Goal: Find specific page/section: Find specific page/section

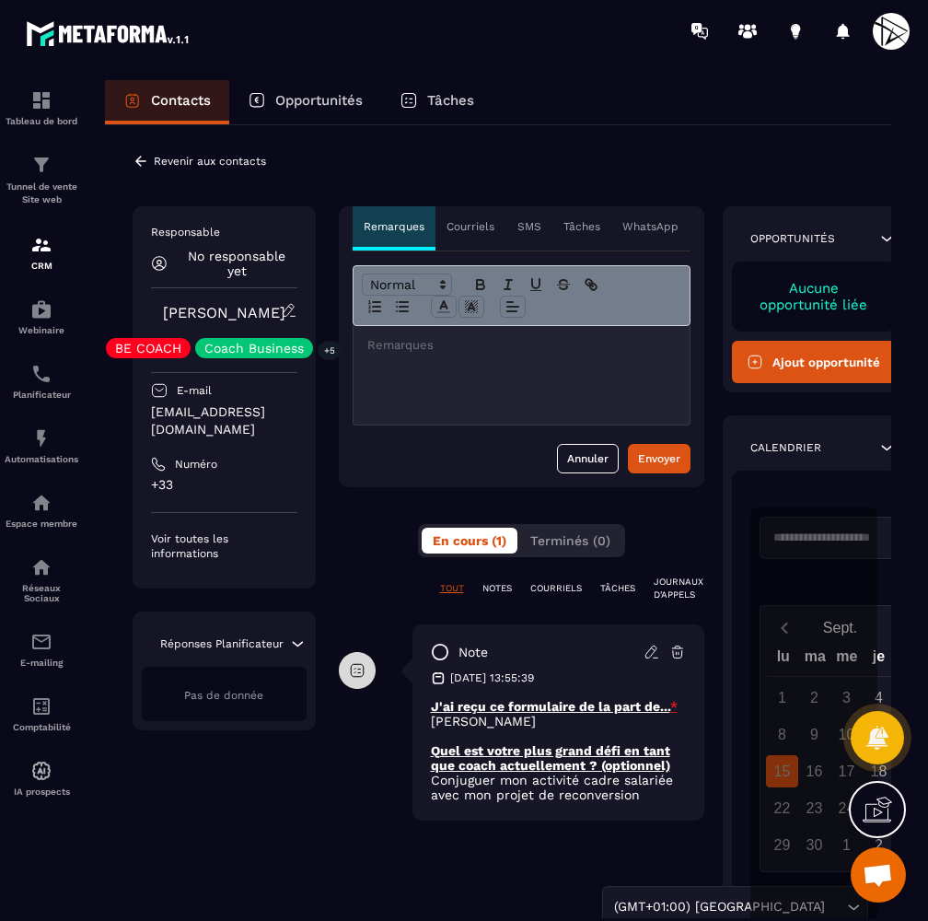
click at [182, 163] on p "Revenir aux contacts" at bounding box center [210, 161] width 112 height 13
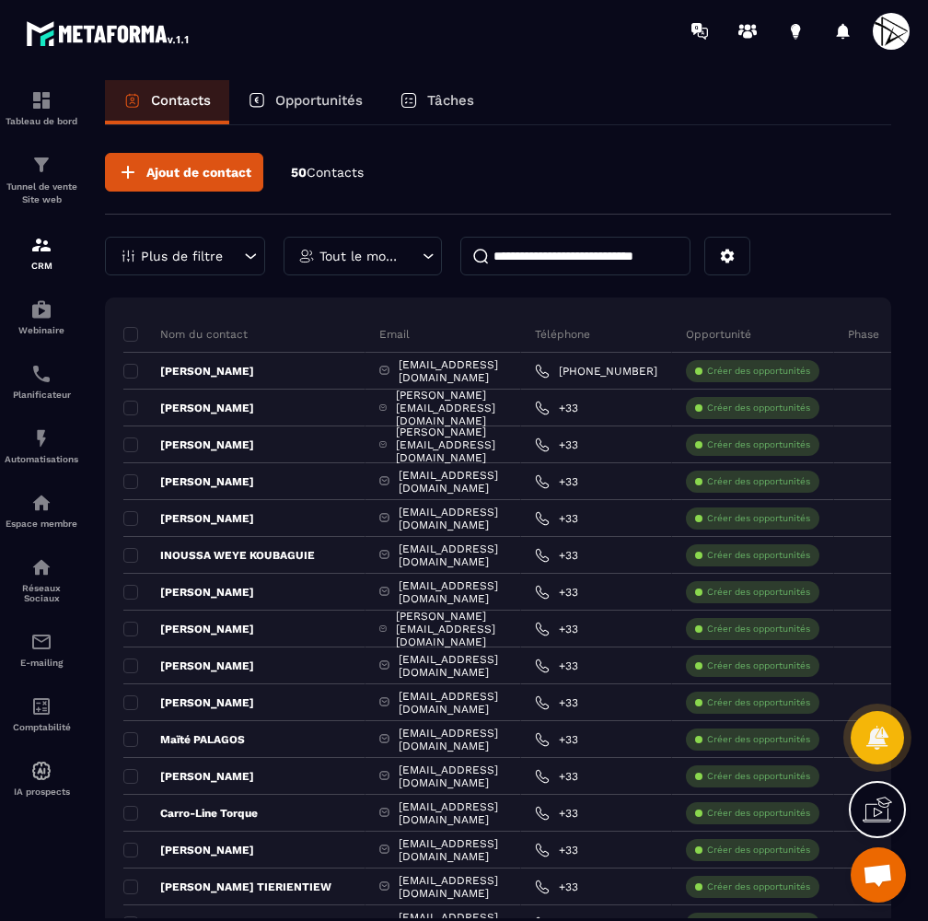
click at [528, 250] on input at bounding box center [575, 256] width 230 height 39
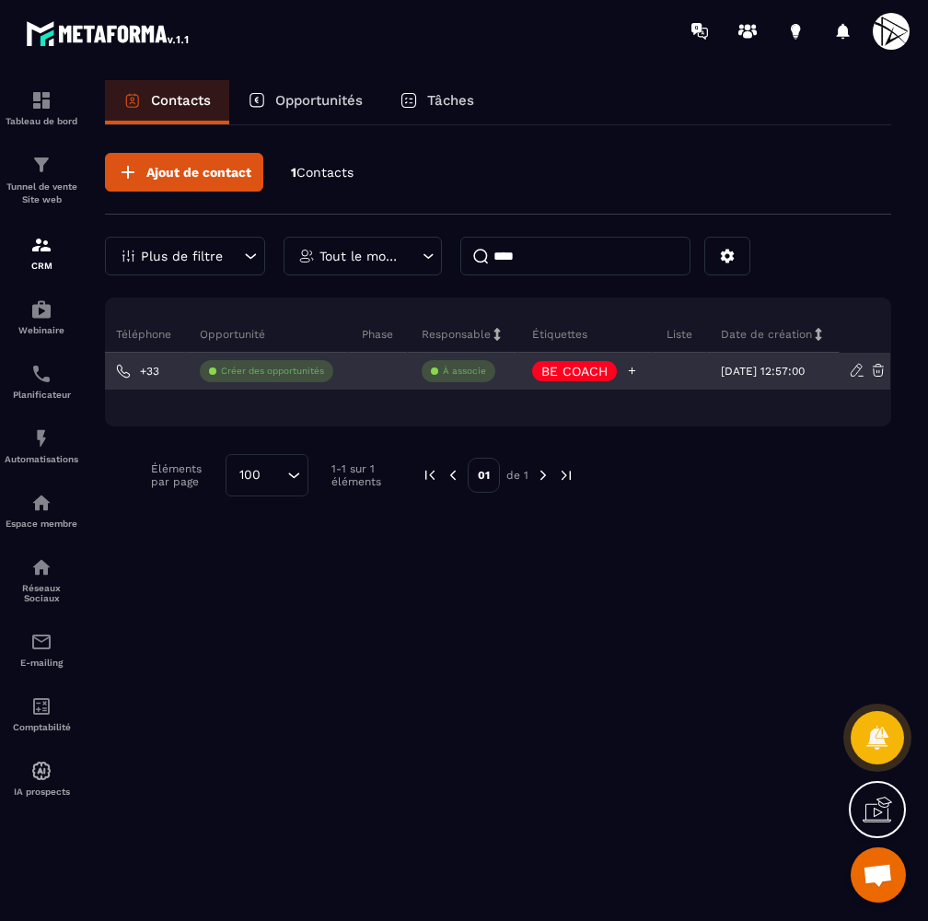
scroll to position [0, 328]
type input "****"
click at [626, 372] on icon at bounding box center [632, 371] width 12 height 12
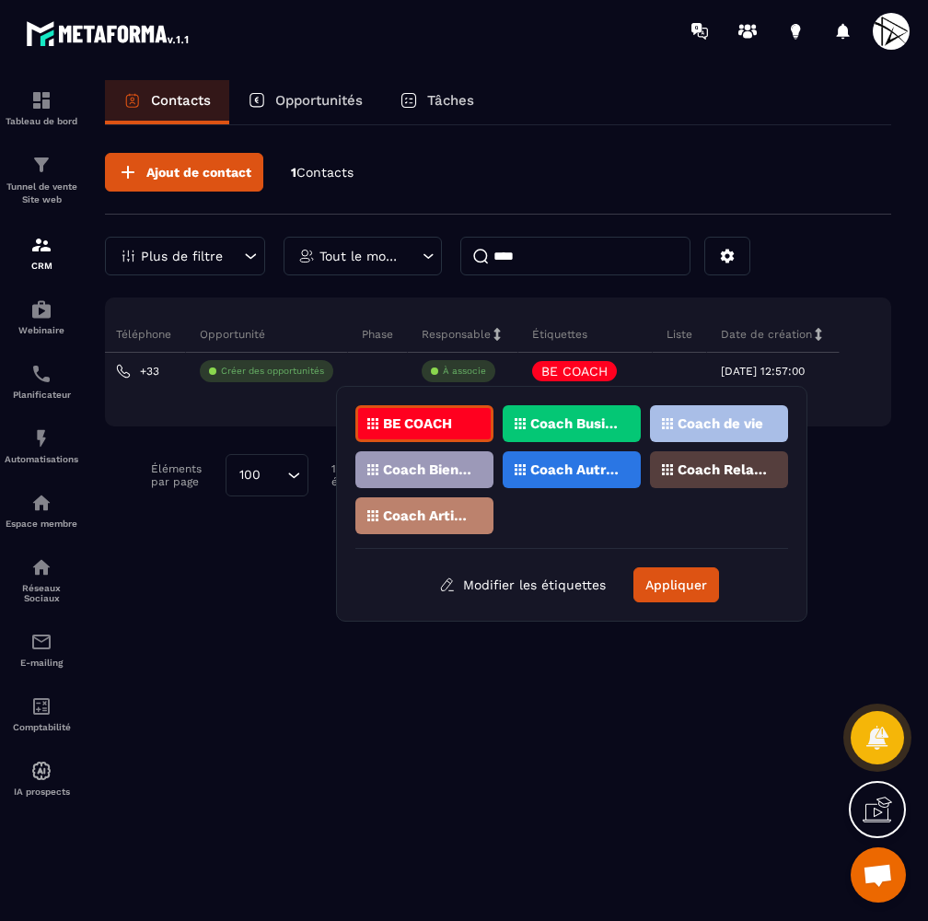
click at [586, 419] on p "Coach Business" at bounding box center [574, 423] width 89 height 13
click at [724, 428] on p "Coach de vie" at bounding box center [721, 423] width 86 height 13
click at [447, 468] on p "Coach Bien-être / Santé" at bounding box center [427, 469] width 89 height 13
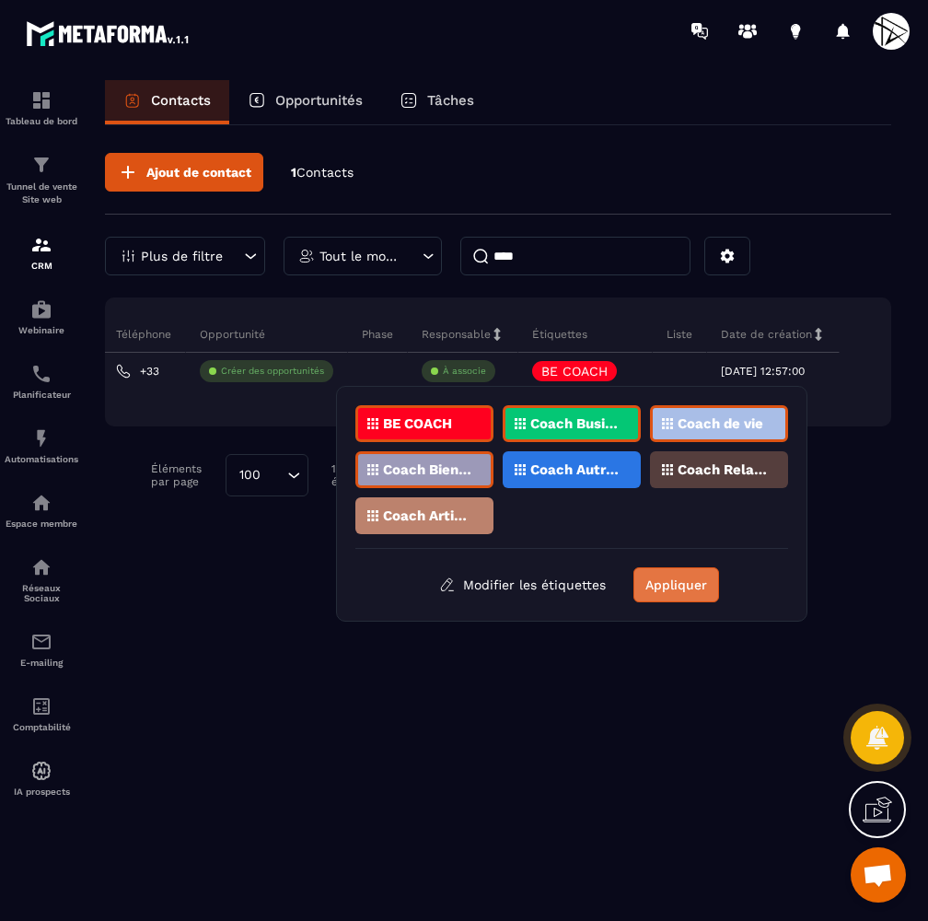
click at [682, 576] on button "Appliquer" at bounding box center [676, 584] width 86 height 35
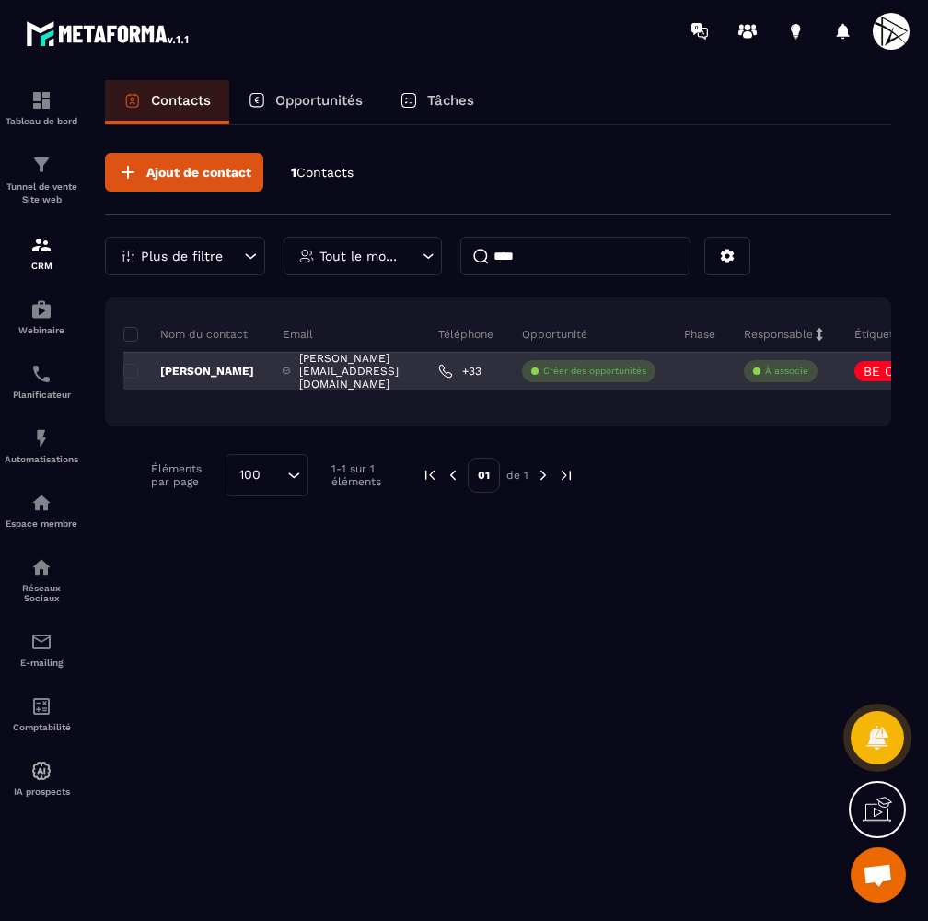
scroll to position [0, 0]
click at [196, 366] on p "[PERSON_NAME]" at bounding box center [188, 371] width 131 height 15
